Goal: Navigation & Orientation: Go to known website

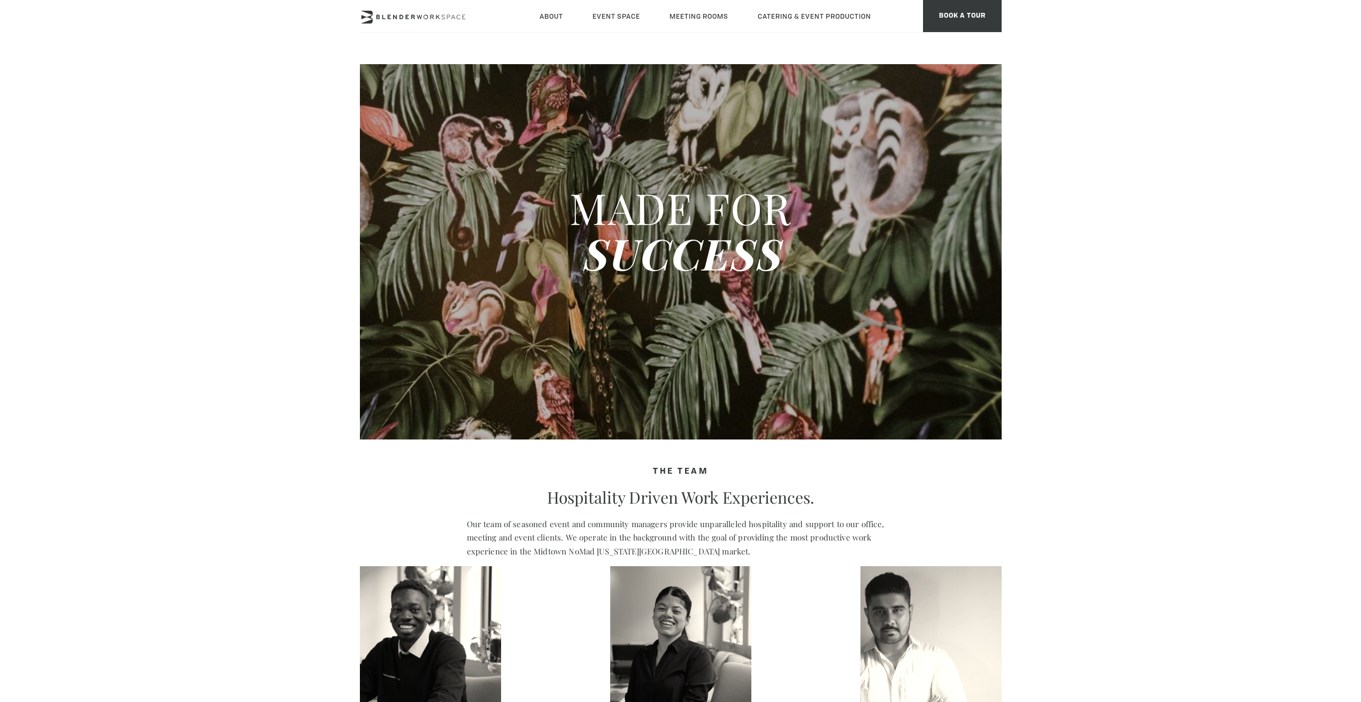
type div "[DATE]"
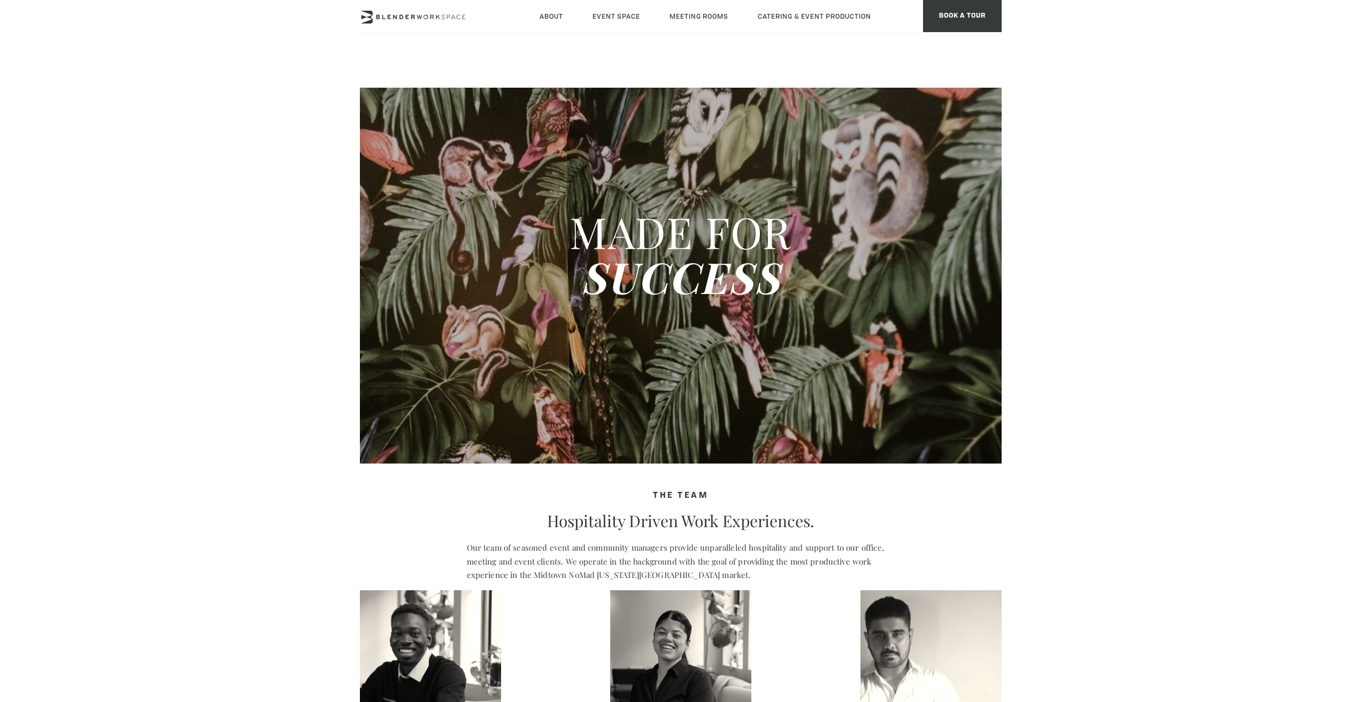
scroll to position [321, 0]
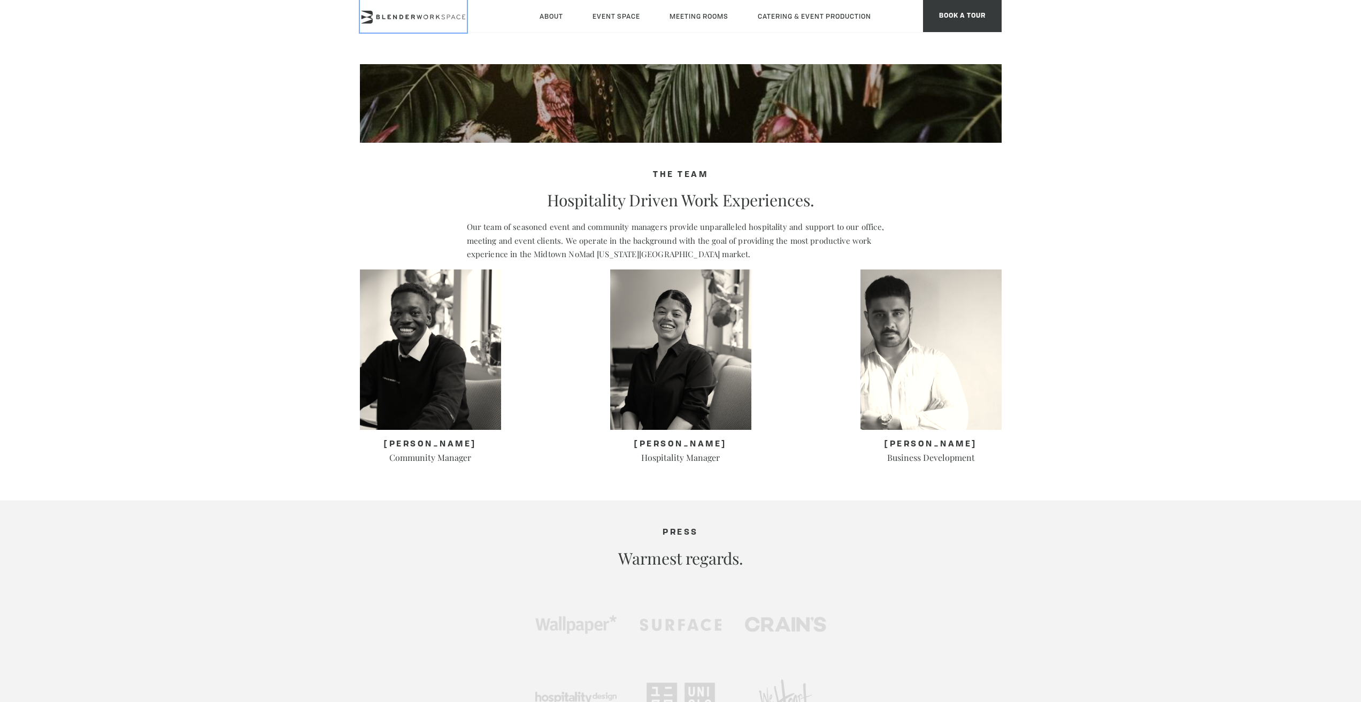
click at [423, 19] on icon at bounding box center [413, 17] width 107 height 13
